Goal: Task Accomplishment & Management: Manage account settings

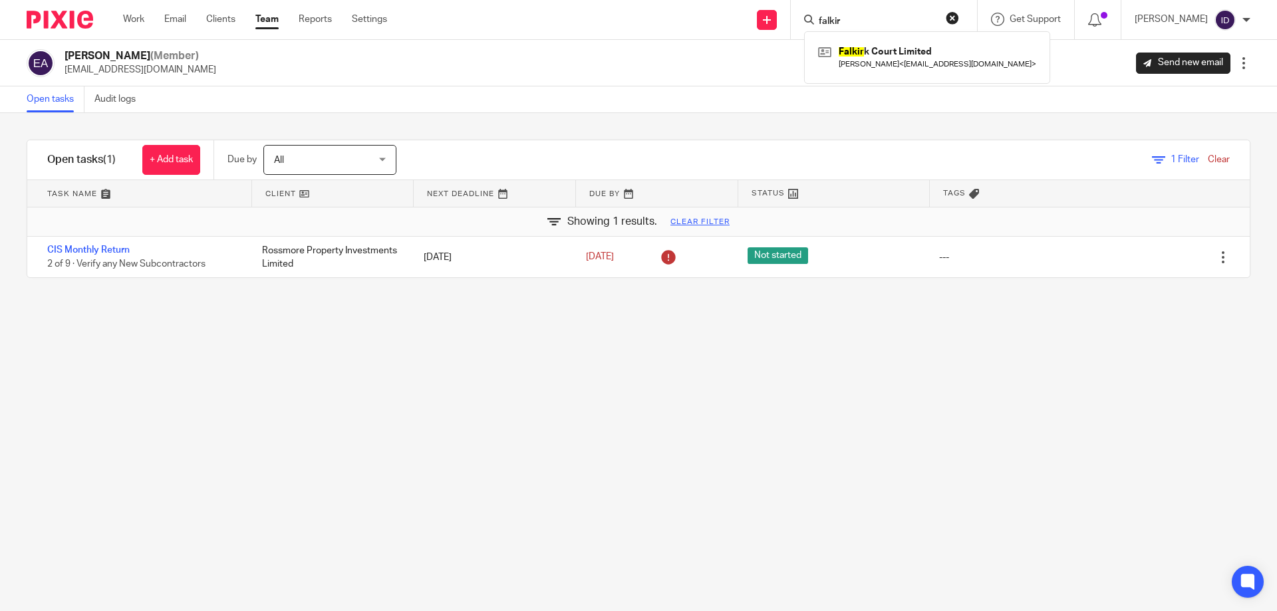
click at [872, 23] on input "falkir" at bounding box center [877, 22] width 120 height 12
type input "f"
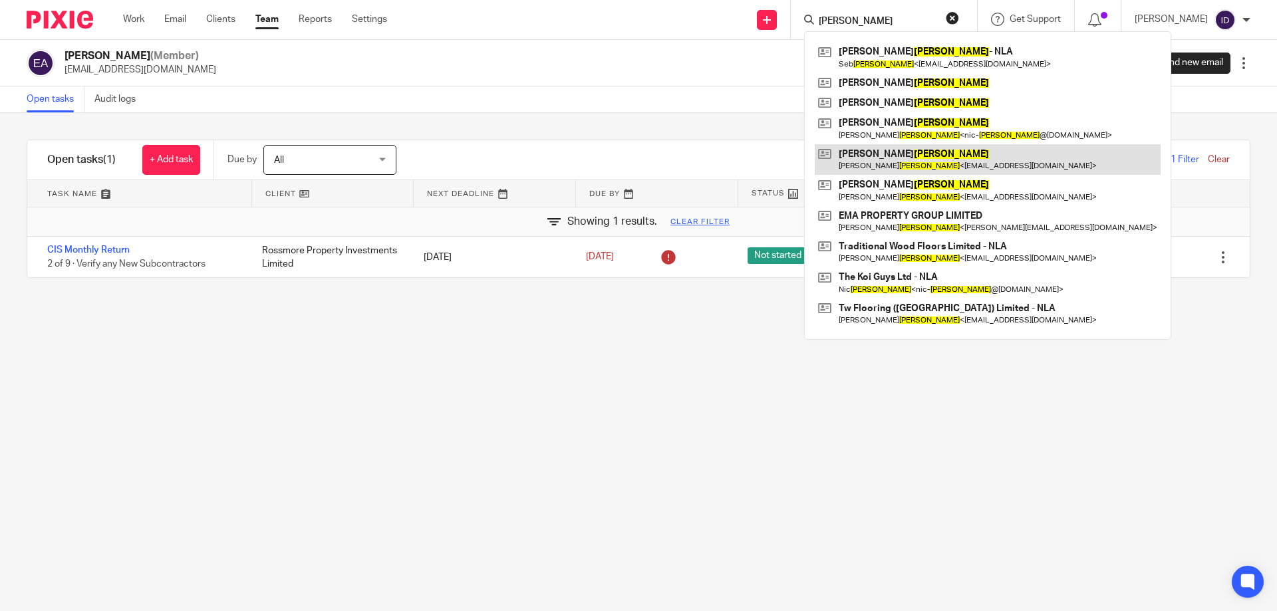
type input "carter"
drag, startPoint x: 488, startPoint y: 447, endPoint x: 483, endPoint y: 436, distance: 12.2
click at [484, 440] on div "Filter tasks Only show tasks matching all of these conditions 1 Client name Is …" at bounding box center [638, 362] width 1277 height 498
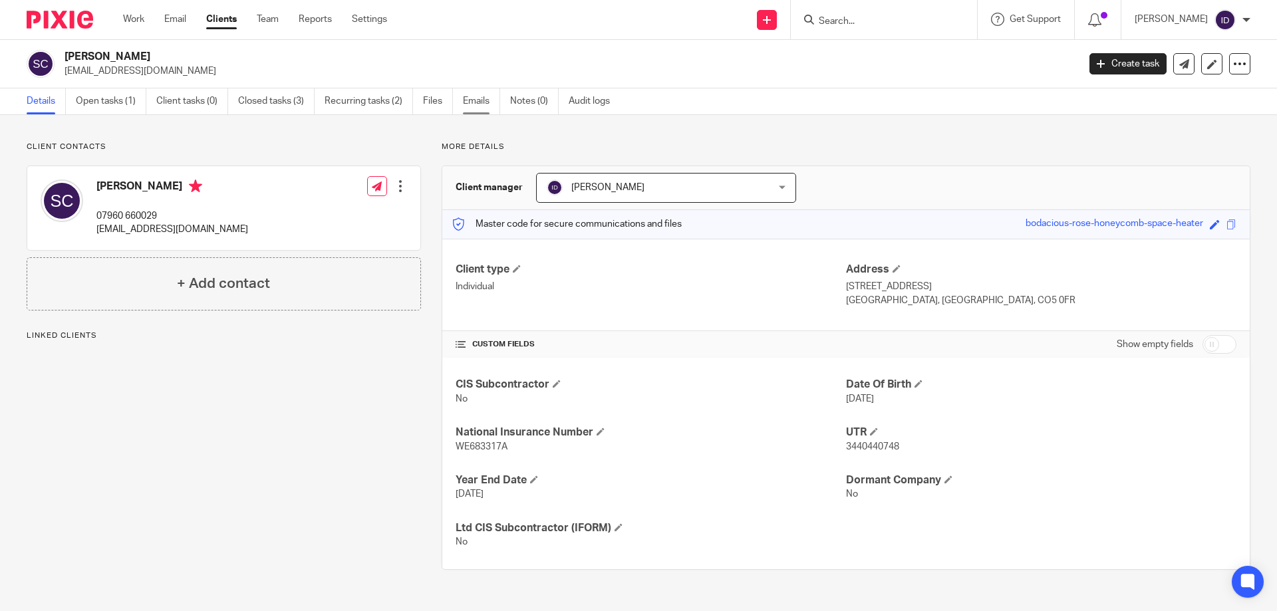
click at [470, 103] on link "Emails" at bounding box center [481, 101] width 37 height 26
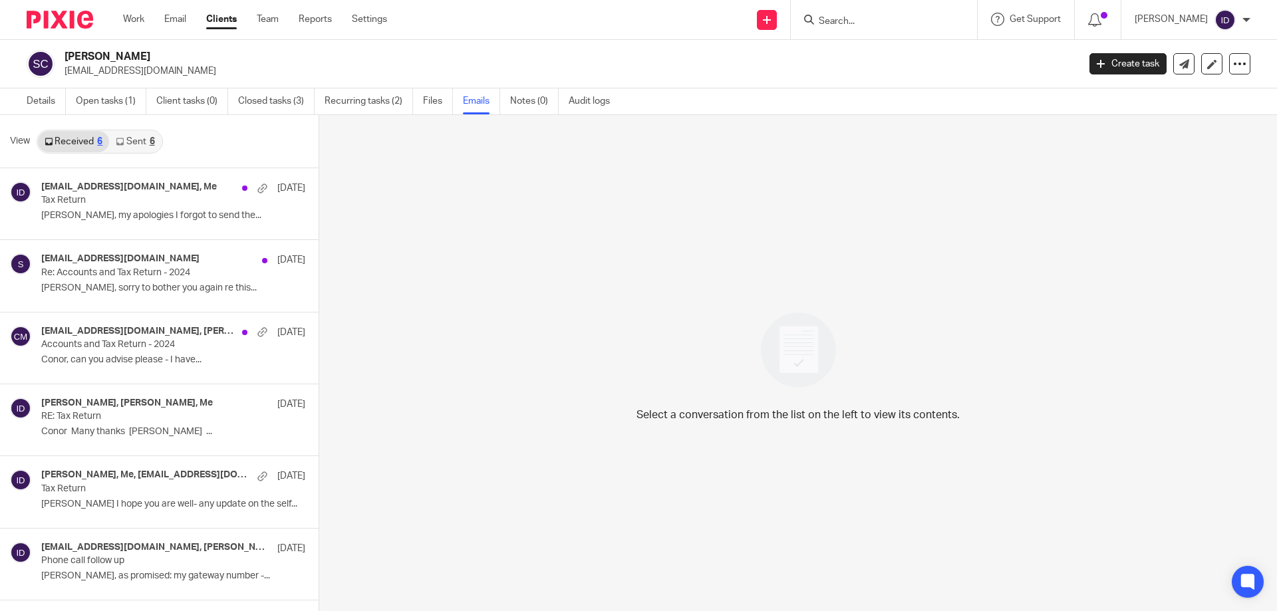
click at [136, 142] on link "Sent 6" at bounding box center [135, 141] width 52 height 21
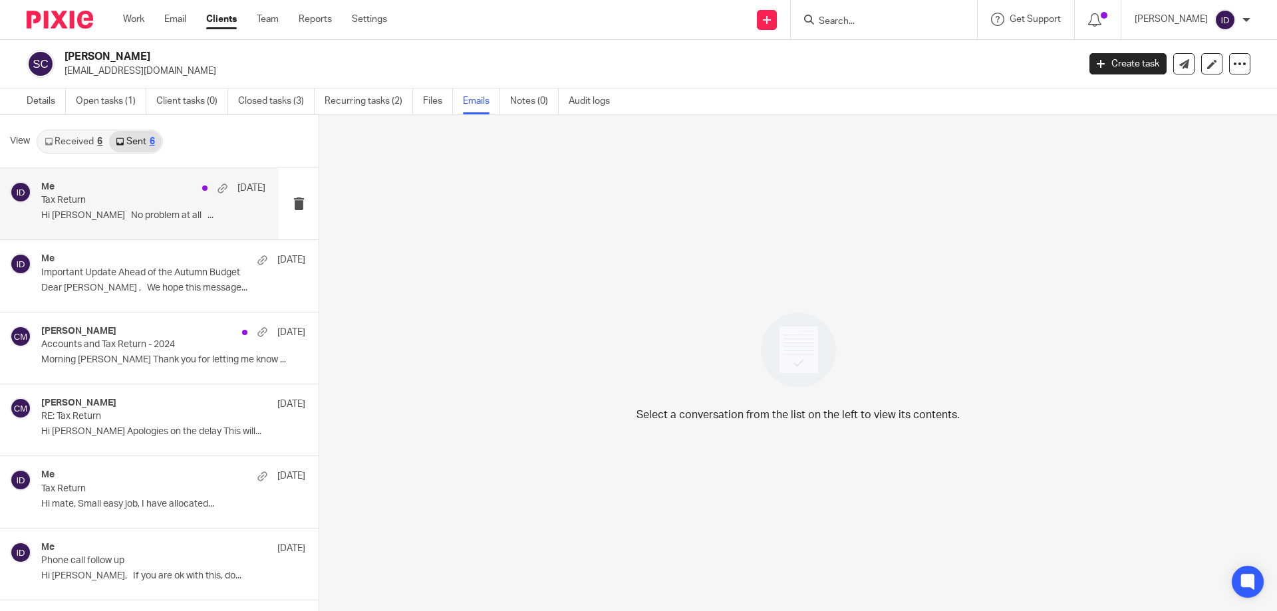
click at [155, 206] on p "Tax Return" at bounding box center [131, 200] width 180 height 11
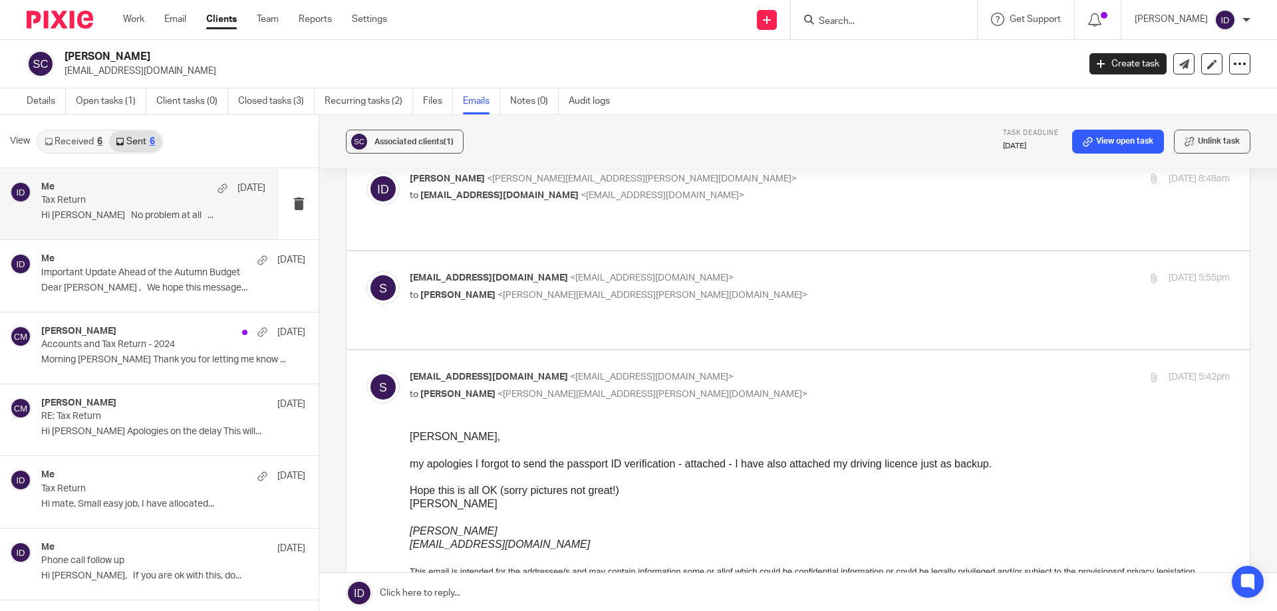
scroll to position [200, 0]
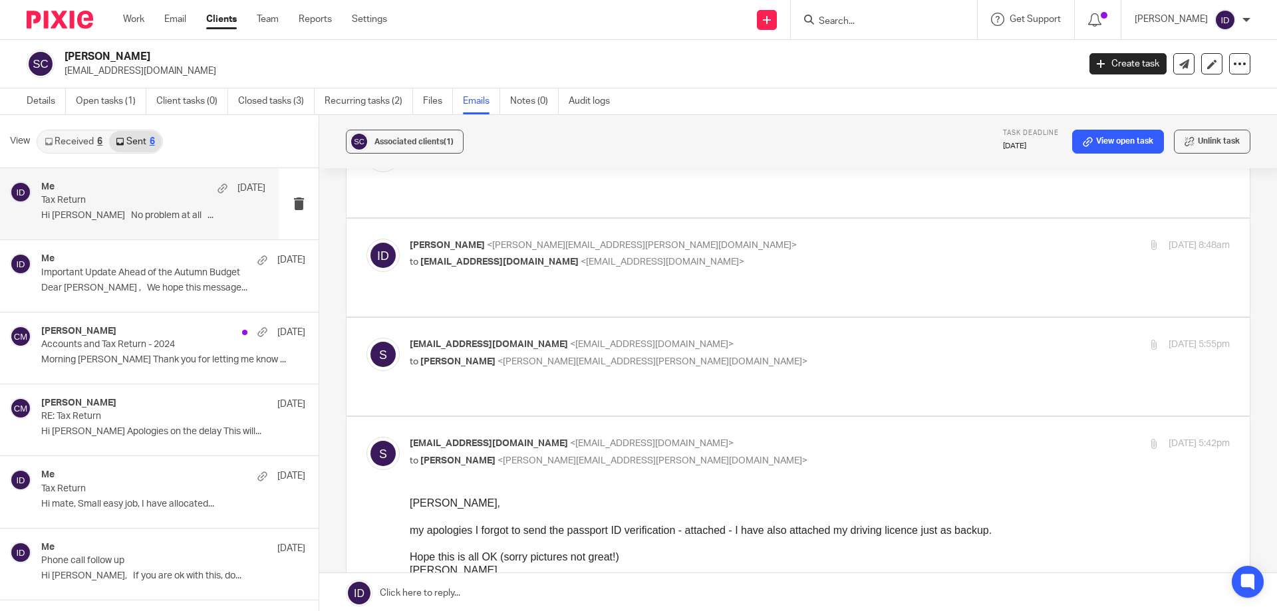
click at [666, 355] on p "to Ian Douglas <ian.douglas@plan-a.co.uk>" at bounding box center [683, 362] width 547 height 14
checkbox input "true"
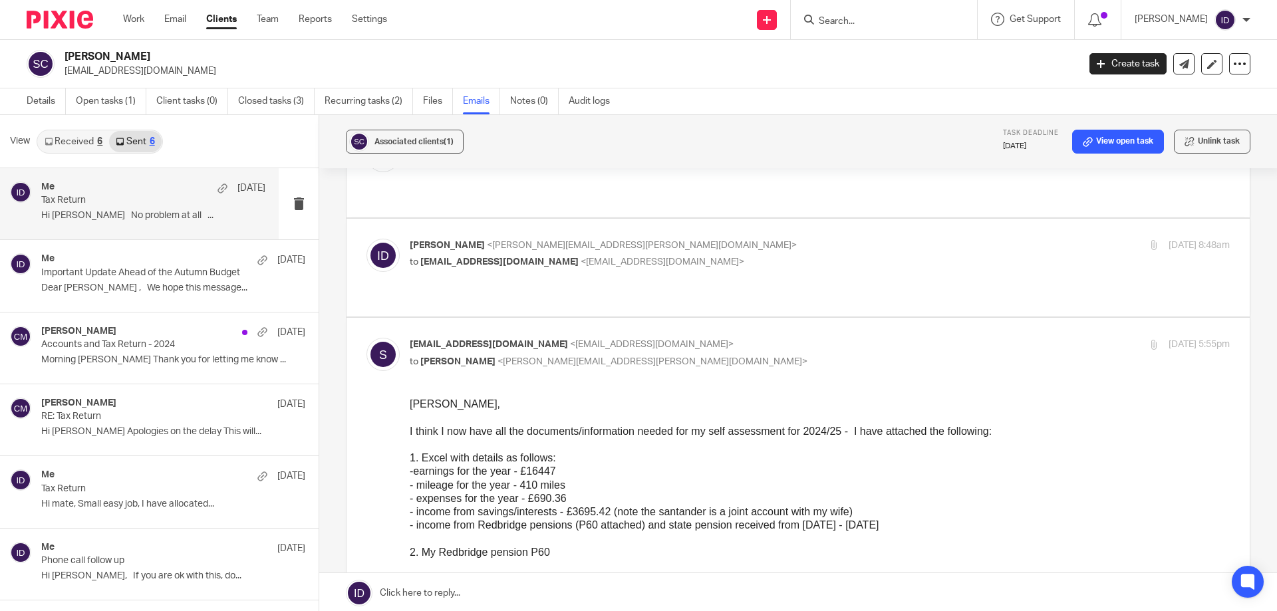
click at [647, 239] on p "Ian Douglas <ian.douglas@plan-a.co.uk>" at bounding box center [683, 246] width 547 height 14
checkbox input "true"
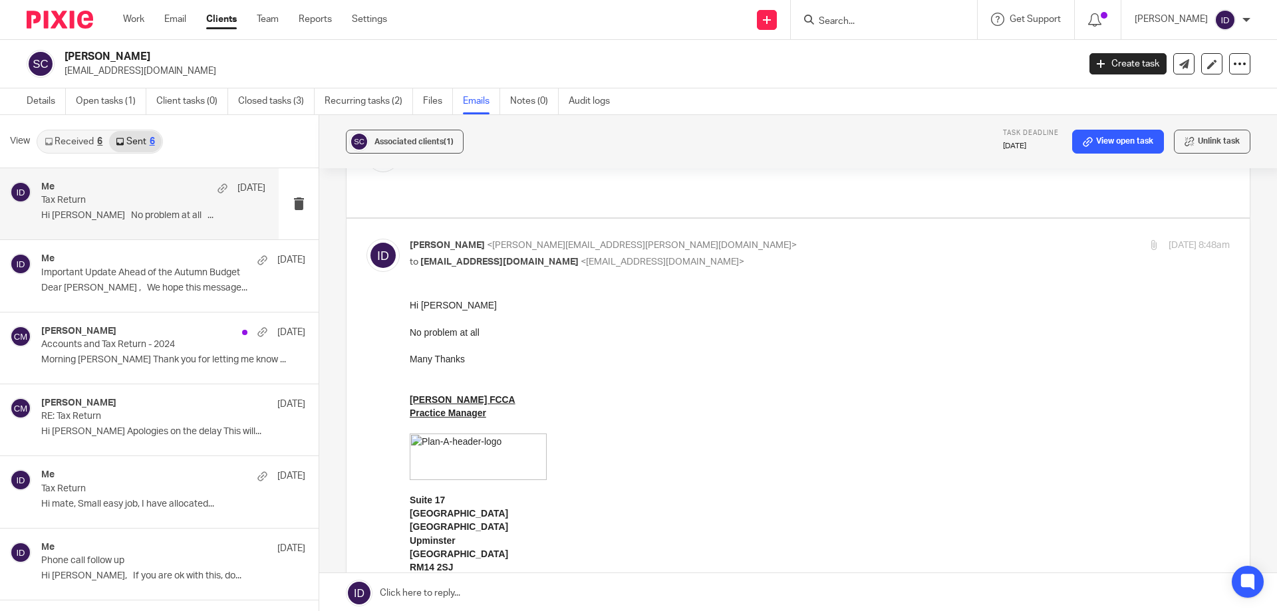
scroll to position [0, 0]
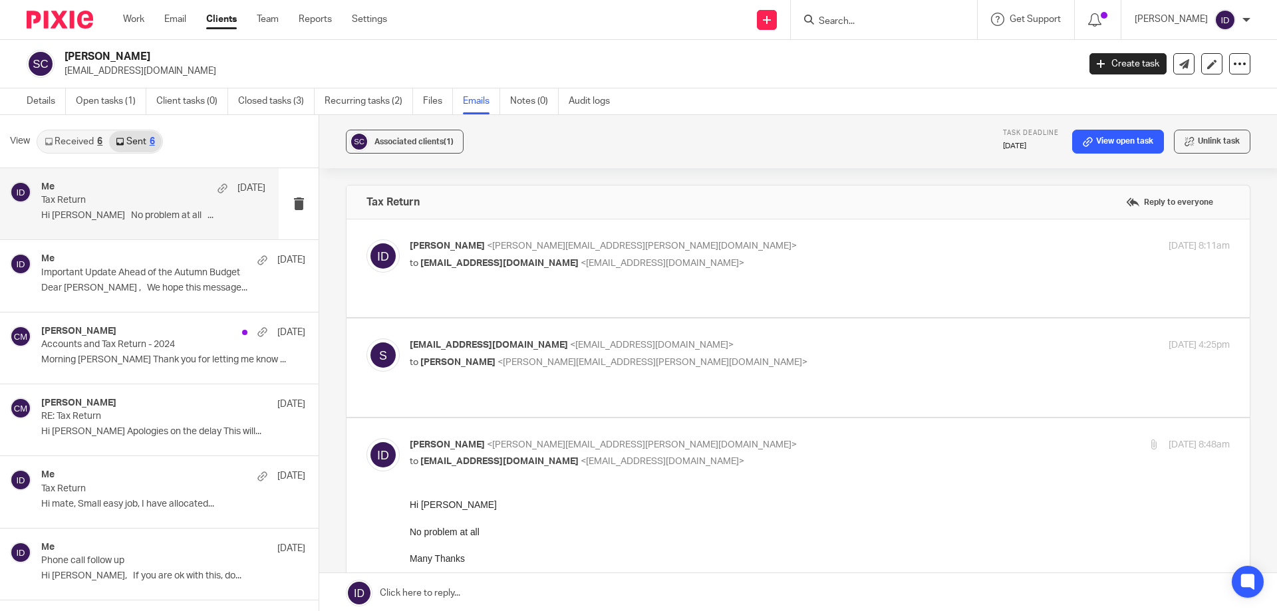
click at [653, 339] on p "scarter59@sky.com <scarter59@sky.com>" at bounding box center [683, 346] width 547 height 14
checkbox input "true"
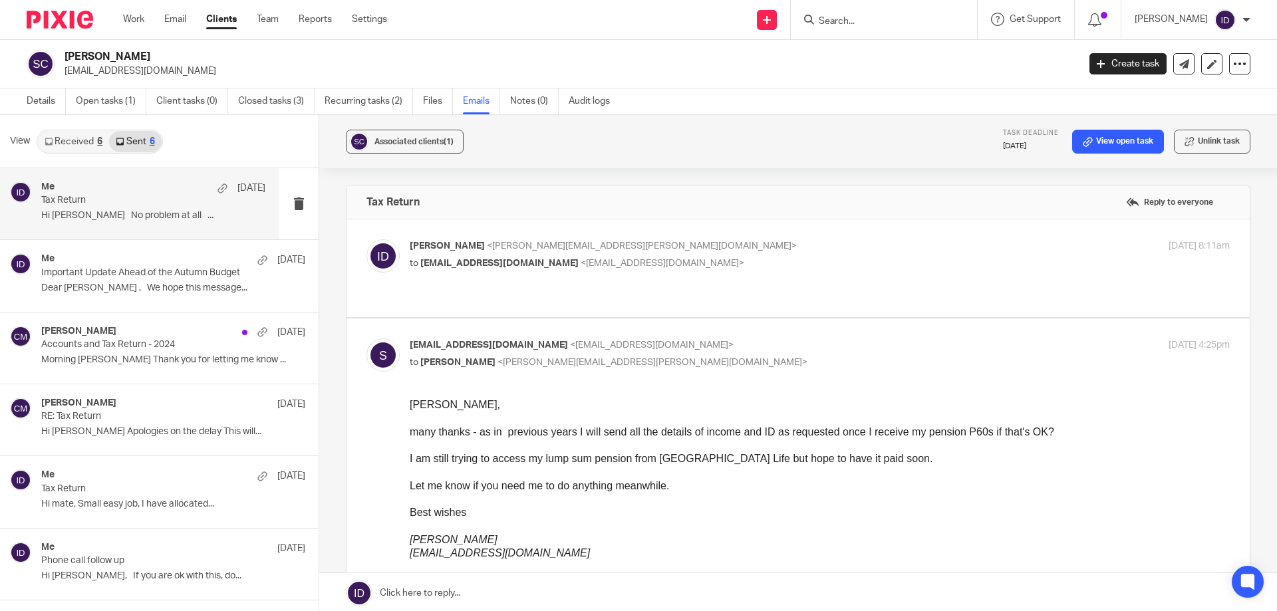
click at [630, 259] on p "to scarter59@sky.com <scarter59@sky.com>" at bounding box center [683, 264] width 547 height 14
checkbox input "true"
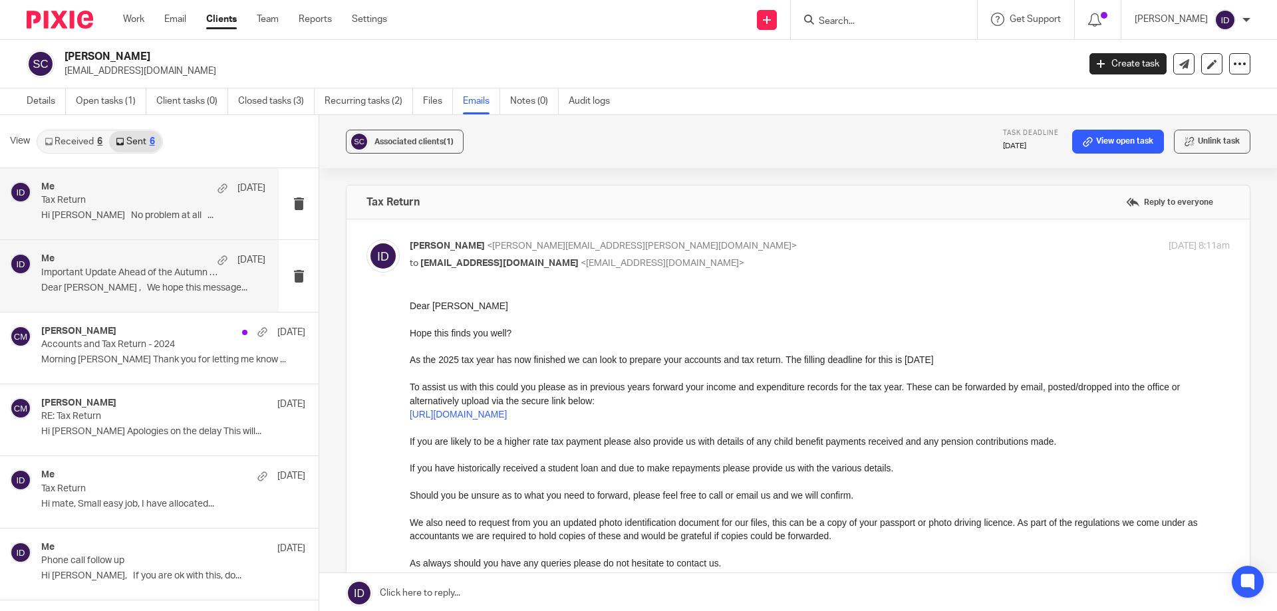
click at [124, 281] on div "Me 30 Sep Important Update Ahead of the Autumn Budget Dear Stephen , We hope th…" at bounding box center [153, 275] width 224 height 45
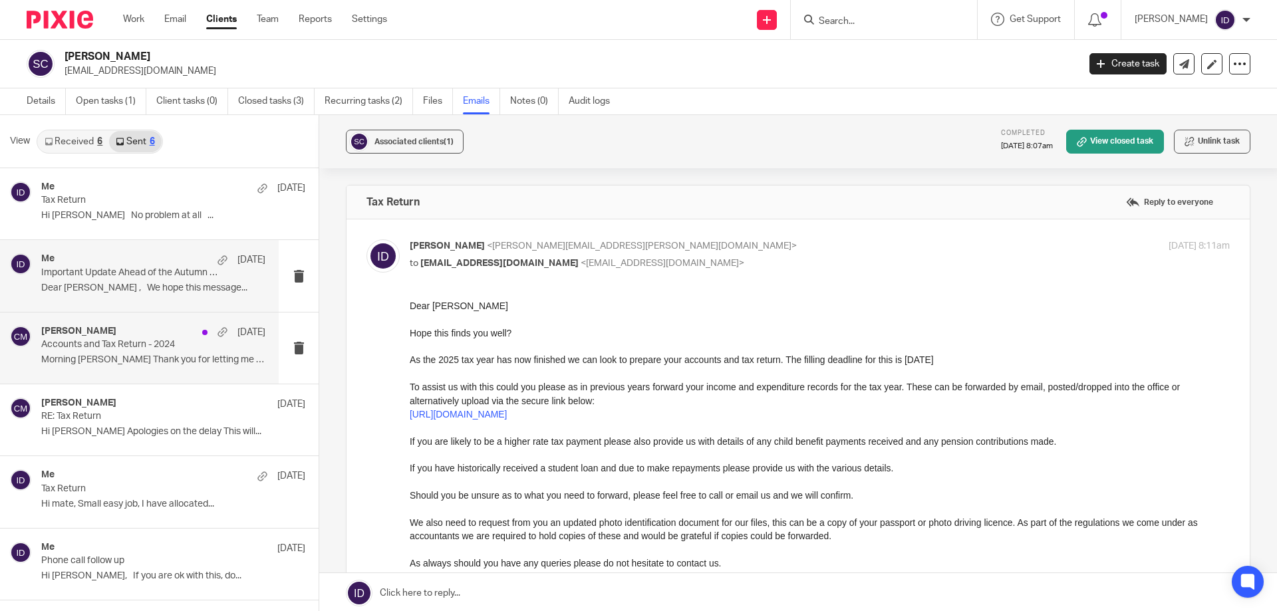
click at [129, 346] on p "Accounts and Tax Return - 2024" at bounding box center [131, 344] width 180 height 11
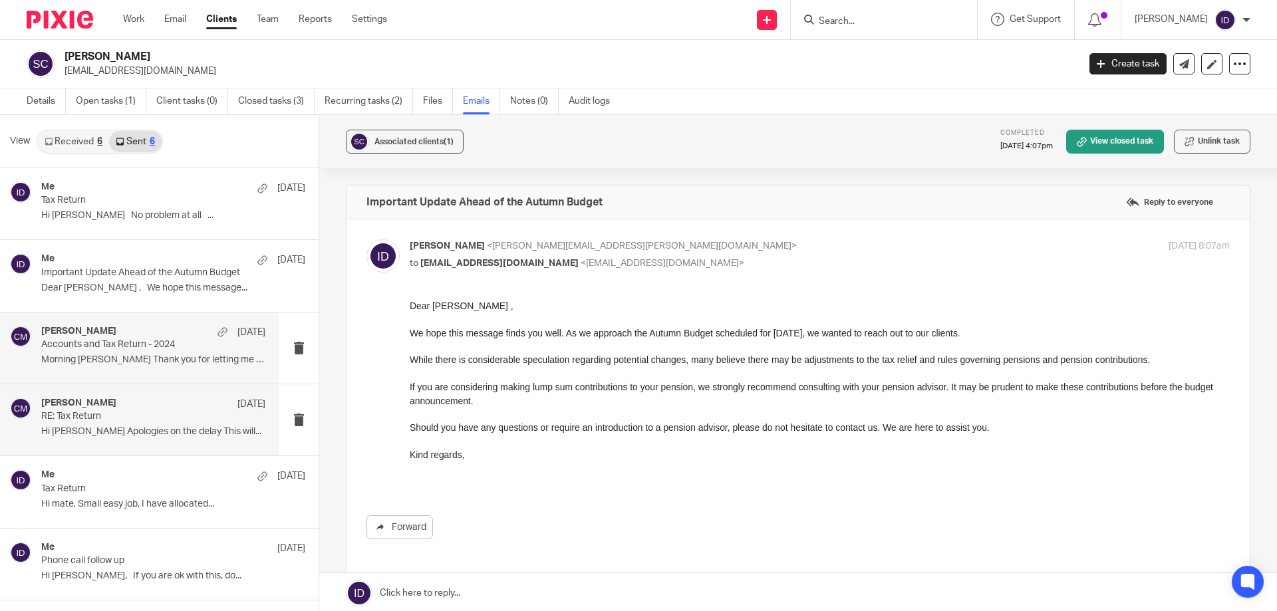
click at [86, 422] on p "RE: Tax Return" at bounding box center [131, 416] width 180 height 11
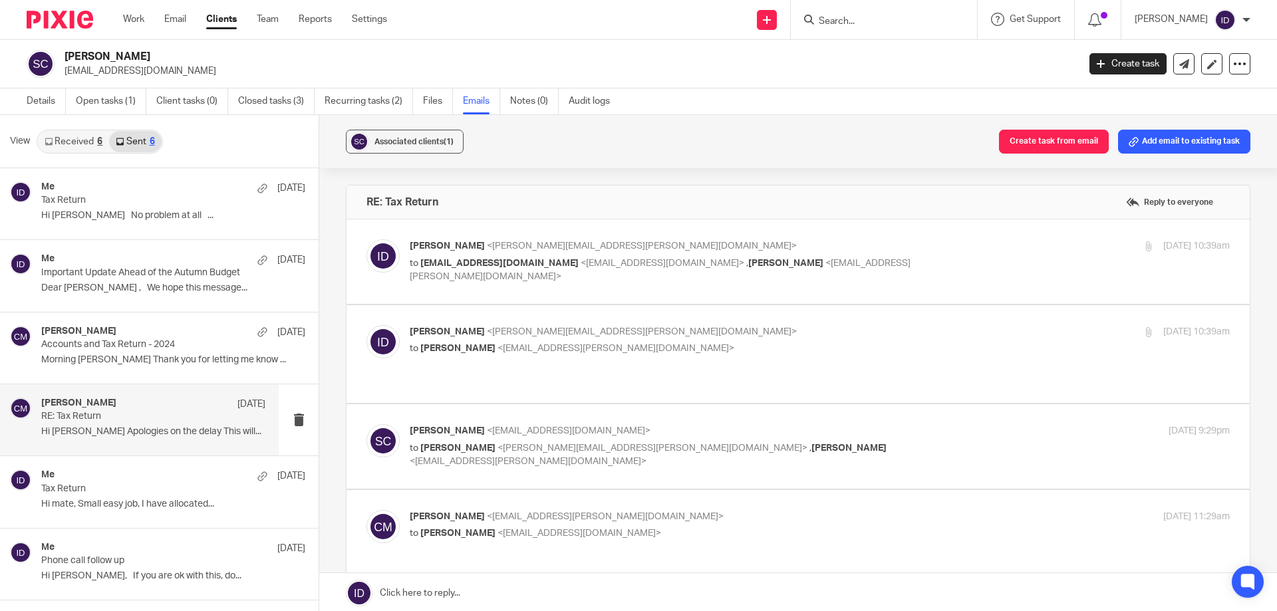
click at [863, 259] on p "to scarter59@sky.com <scarter59@sky.com> , Conor Murphy <conor.murphy@plan-a.co…" at bounding box center [683, 270] width 547 height 27
checkbox input "true"
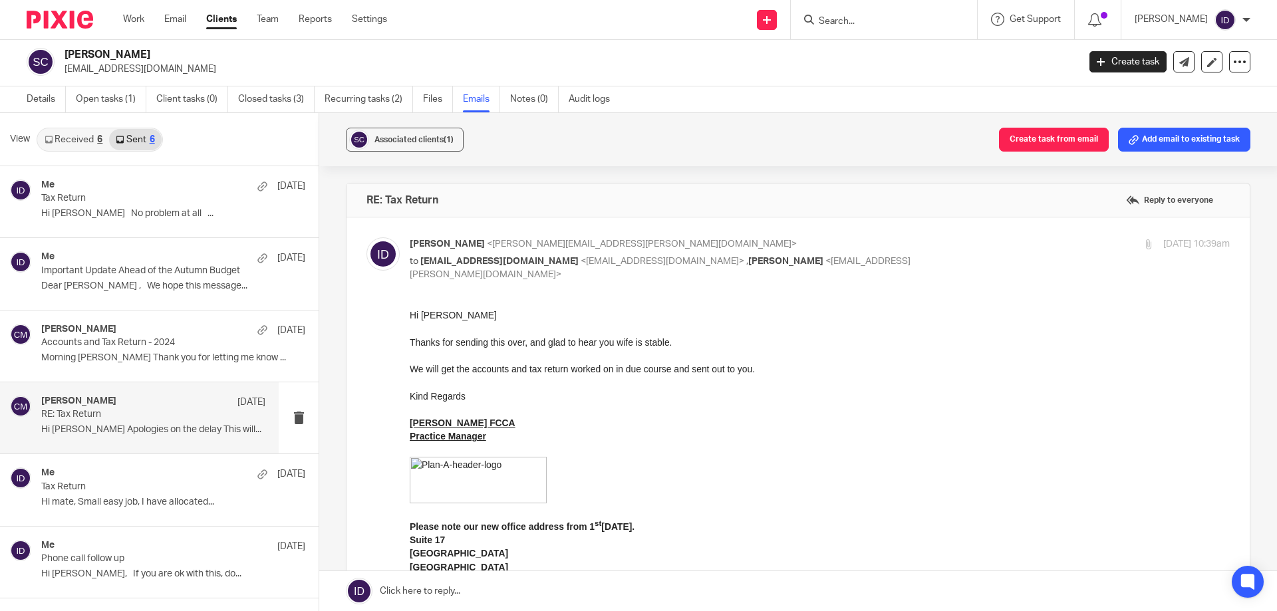
drag, startPoint x: 65, startPoint y: 69, endPoint x: 148, endPoint y: 69, distance: 83.8
click at [148, 69] on div "Stephen Carter scarter59@sky.com" at bounding box center [548, 62] width 1043 height 28
copy p "scarter59@sky.com"
click at [86, 106] on link "Open tasks (1)" at bounding box center [111, 99] width 70 height 26
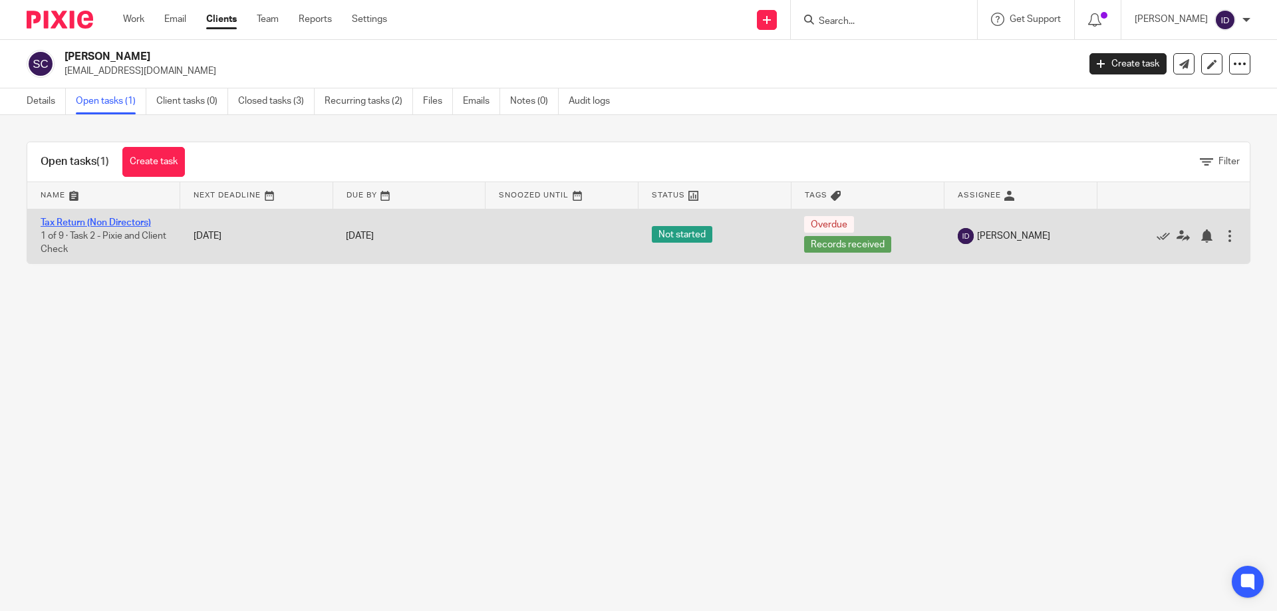
click at [103, 221] on link "Tax Return (Non Directors)" at bounding box center [96, 222] width 110 height 9
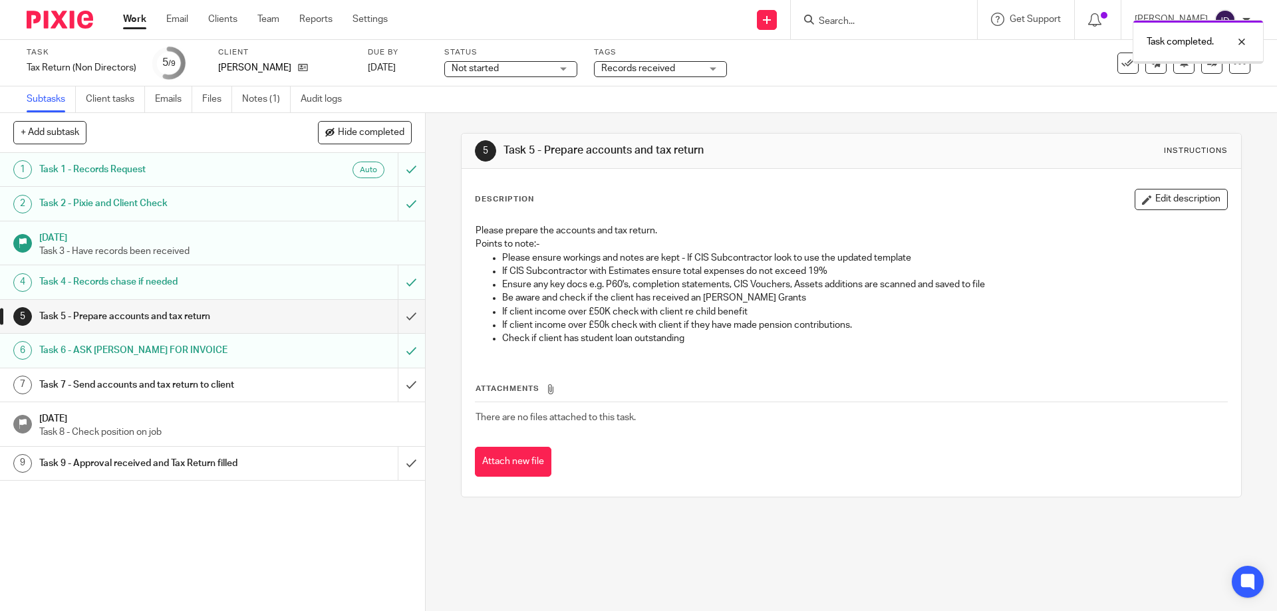
click at [395, 314] on input "submit" at bounding box center [212, 316] width 425 height 33
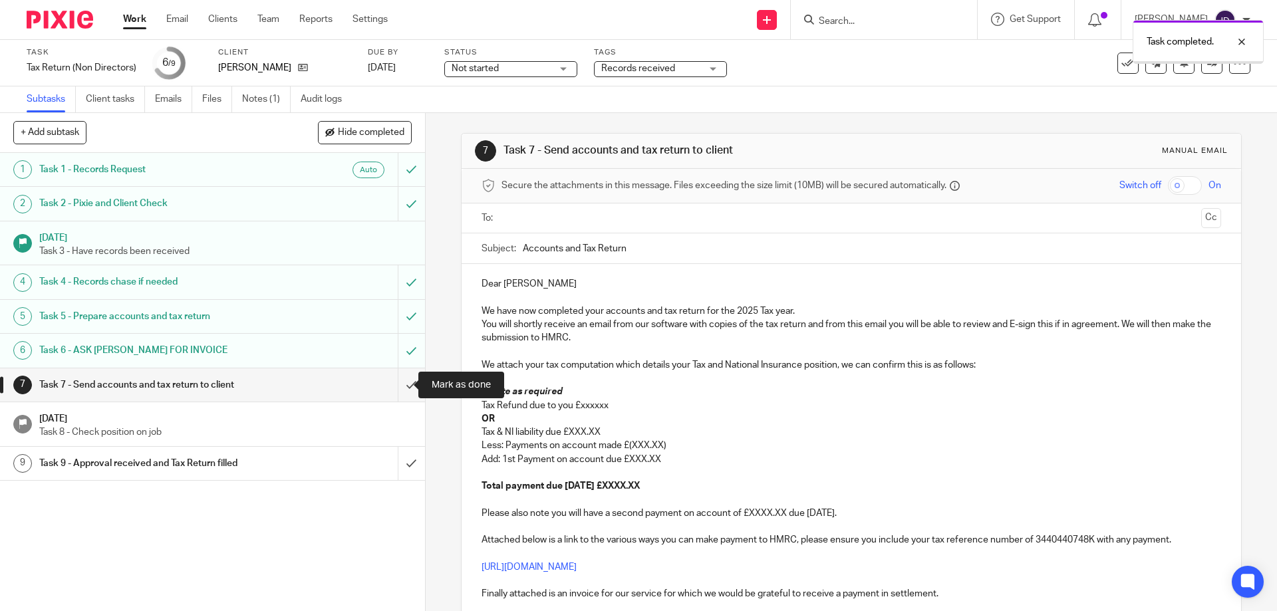
click at [400, 388] on input "submit" at bounding box center [212, 384] width 425 height 33
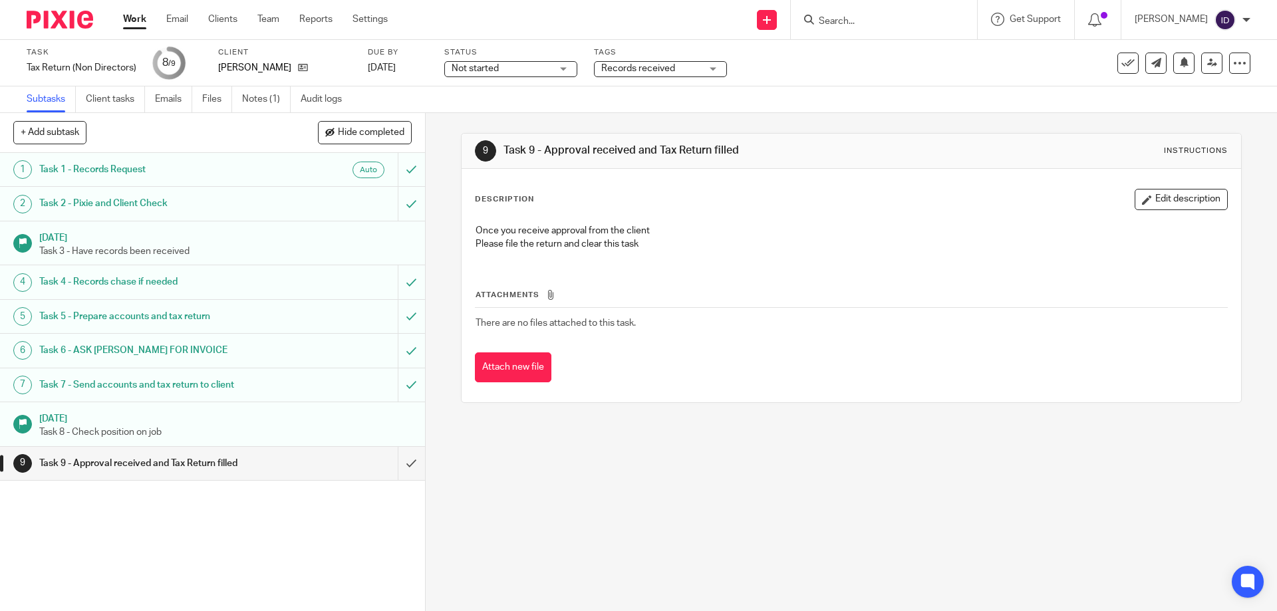
click at [666, 74] on span "Records received" at bounding box center [651, 69] width 100 height 14
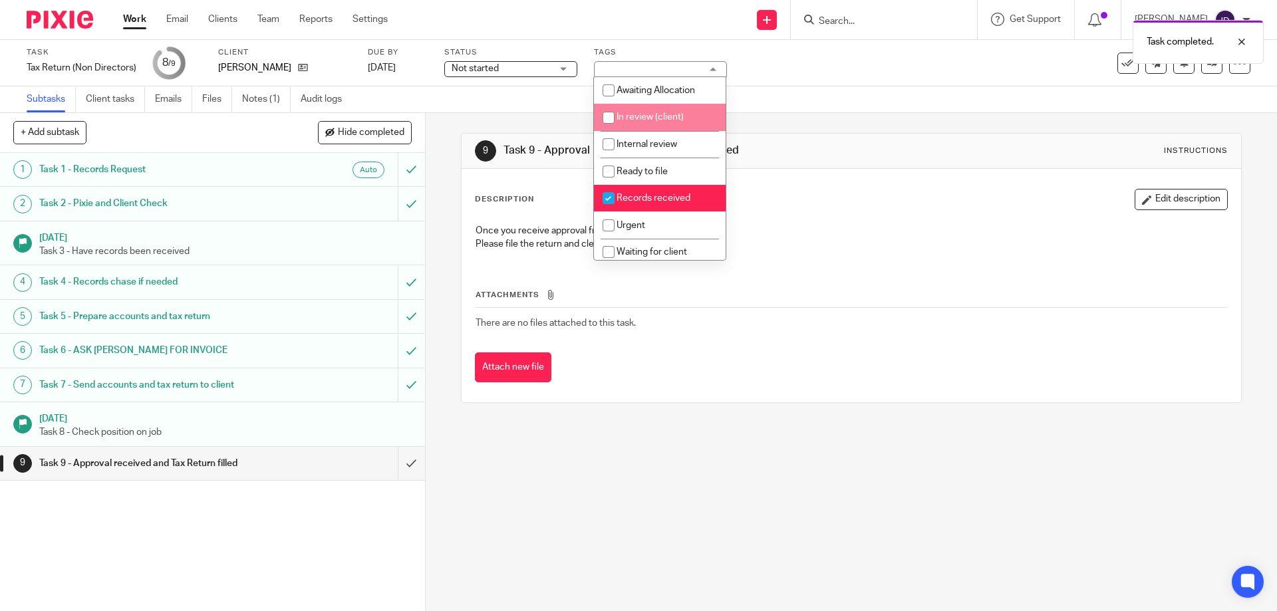
click at [605, 118] on input "checkbox" at bounding box center [608, 117] width 25 height 25
checkbox input "true"
